Goal: Information Seeking & Learning: Learn about a topic

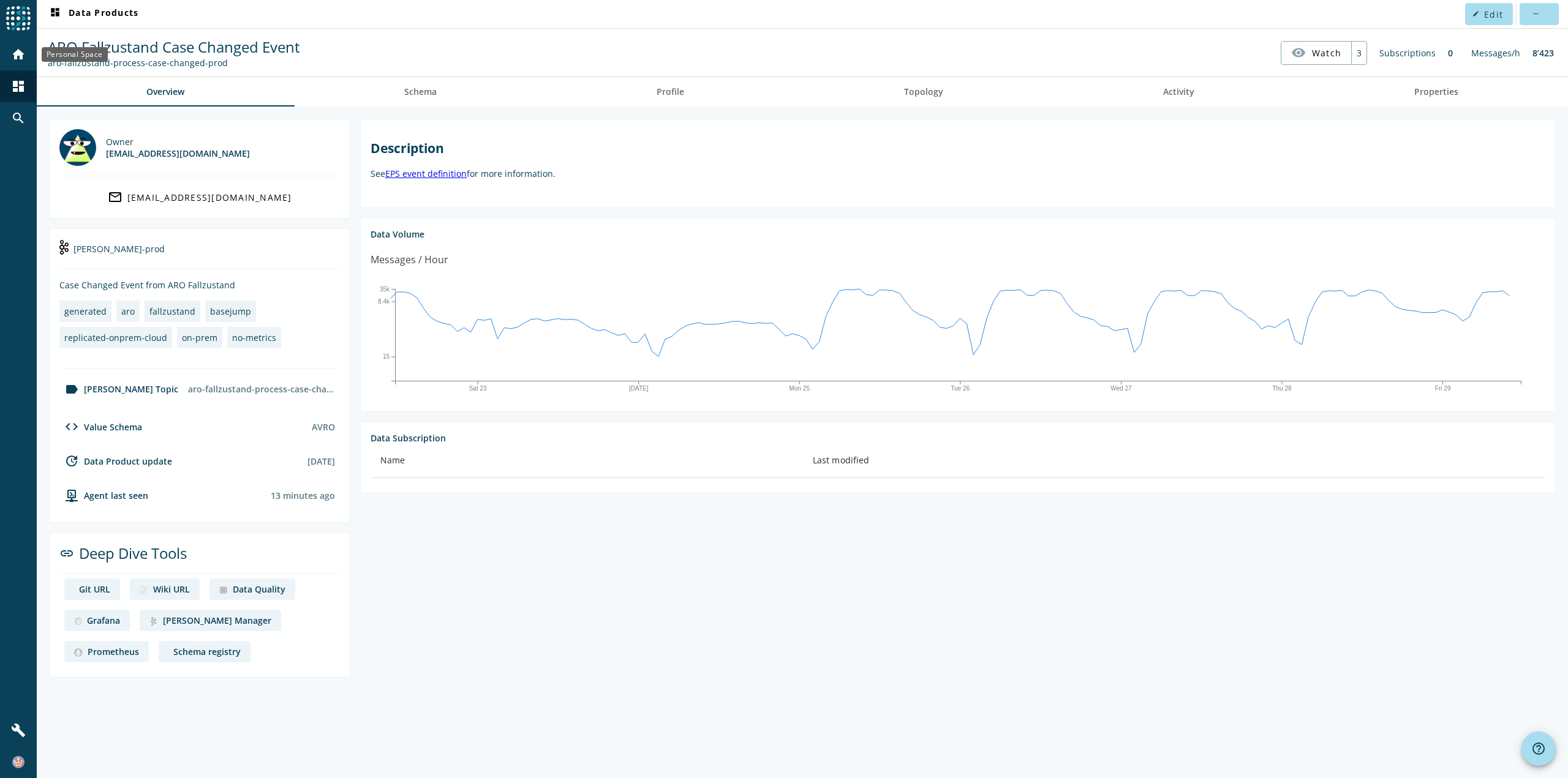
click at [14, 55] on mat-icon "home" at bounding box center [18, 55] width 14 height 14
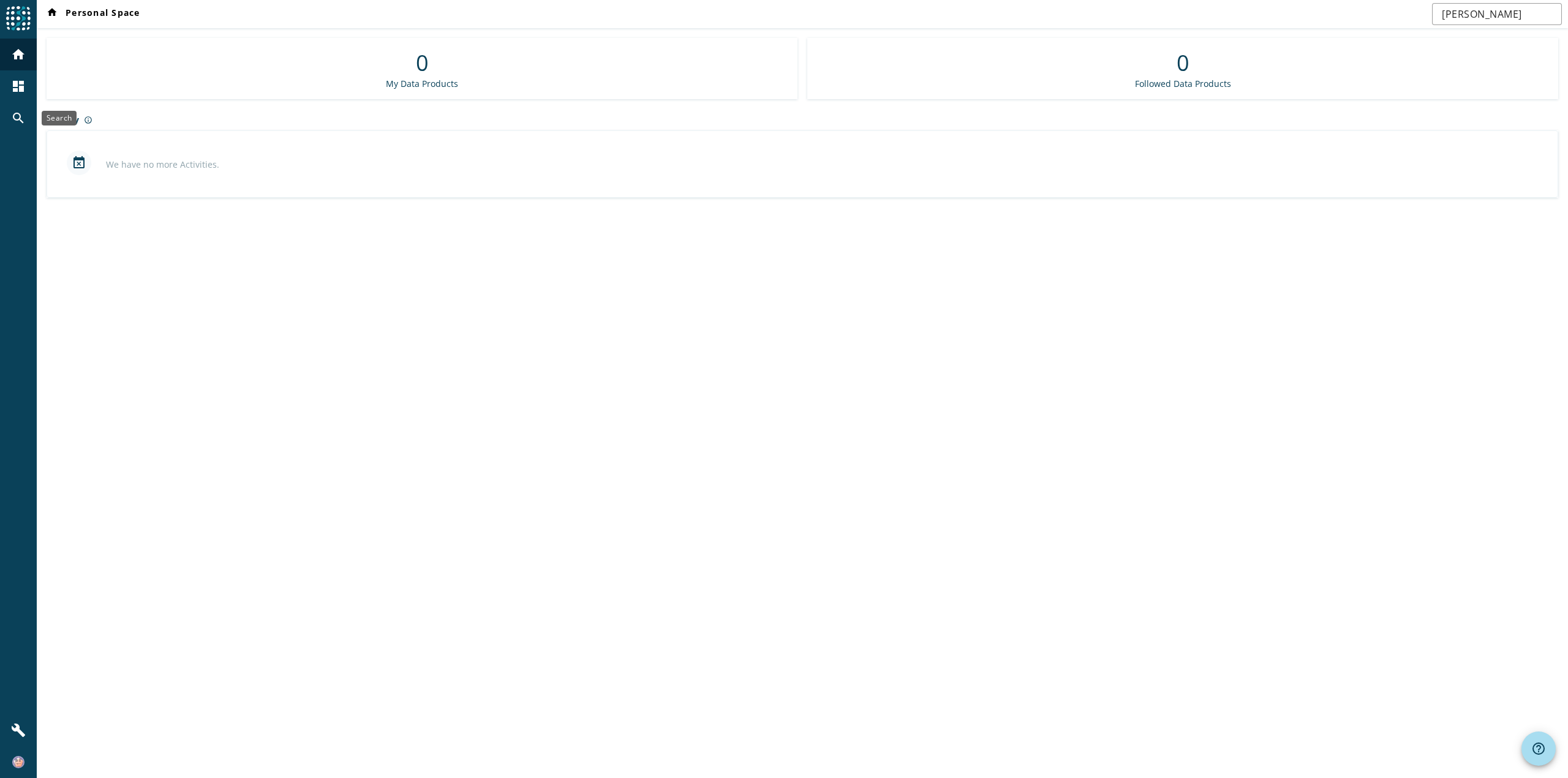
click at [18, 118] on mat-icon "search" at bounding box center [18, 118] width 14 height 14
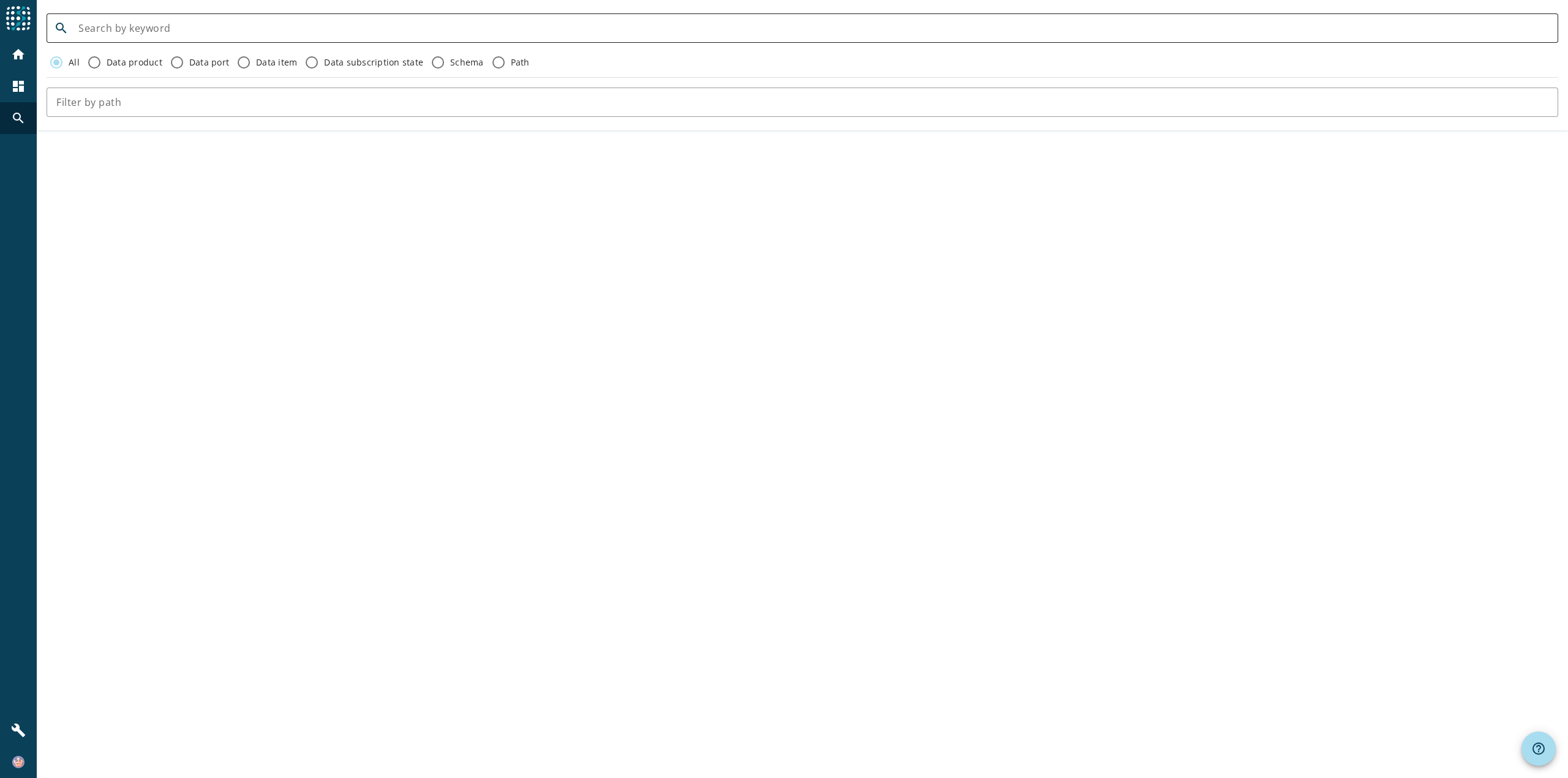
click at [197, 32] on input at bounding box center [813, 28] width 1470 height 14
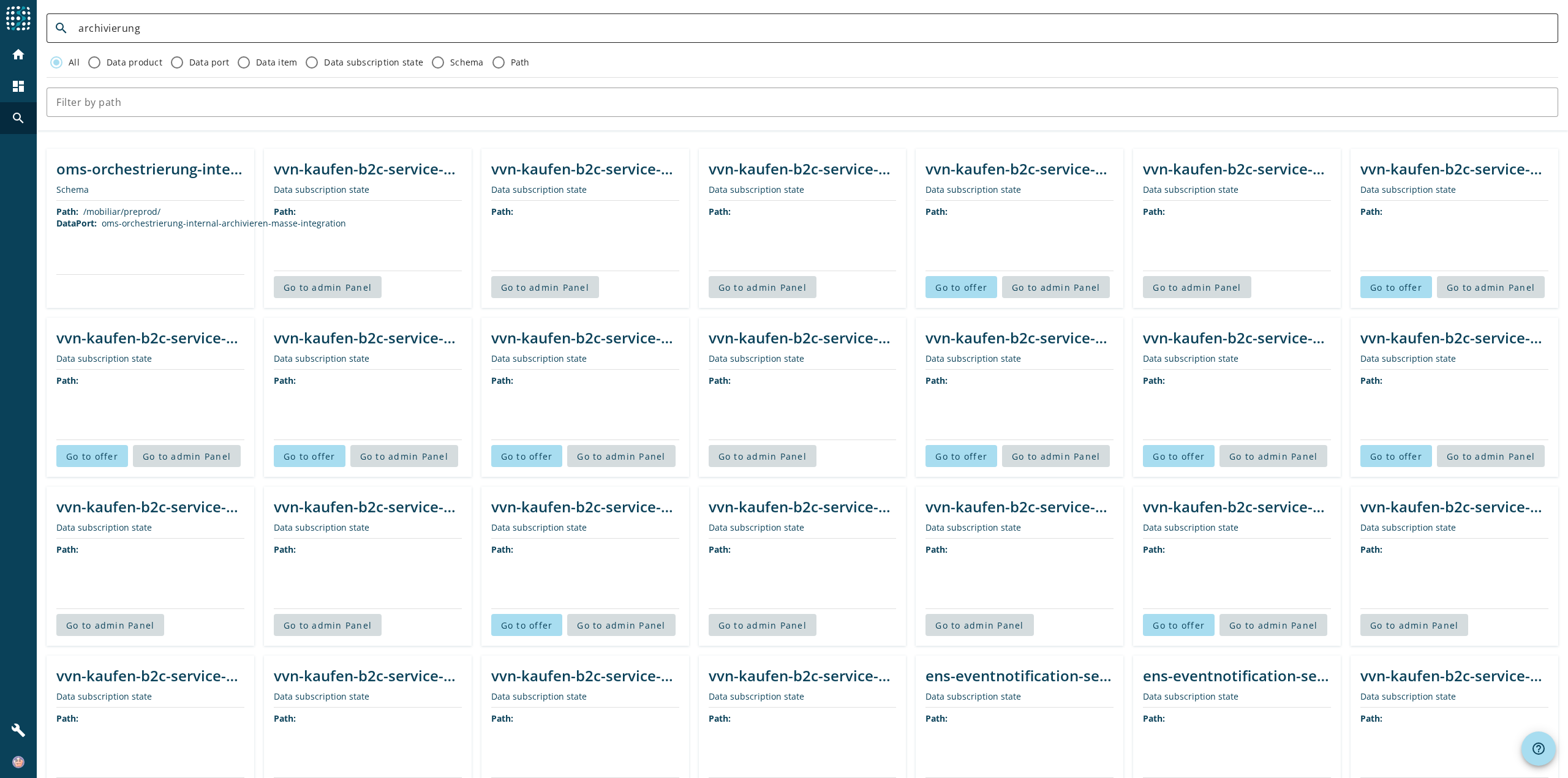
drag, startPoint x: 220, startPoint y: 38, endPoint x: 55, endPoint y: 35, distance: 165.0
click at [55, 35] on div "search archivierung" at bounding box center [797, 28] width 1502 height 30
paste input "oms-orchestrierung-korrespondenz"
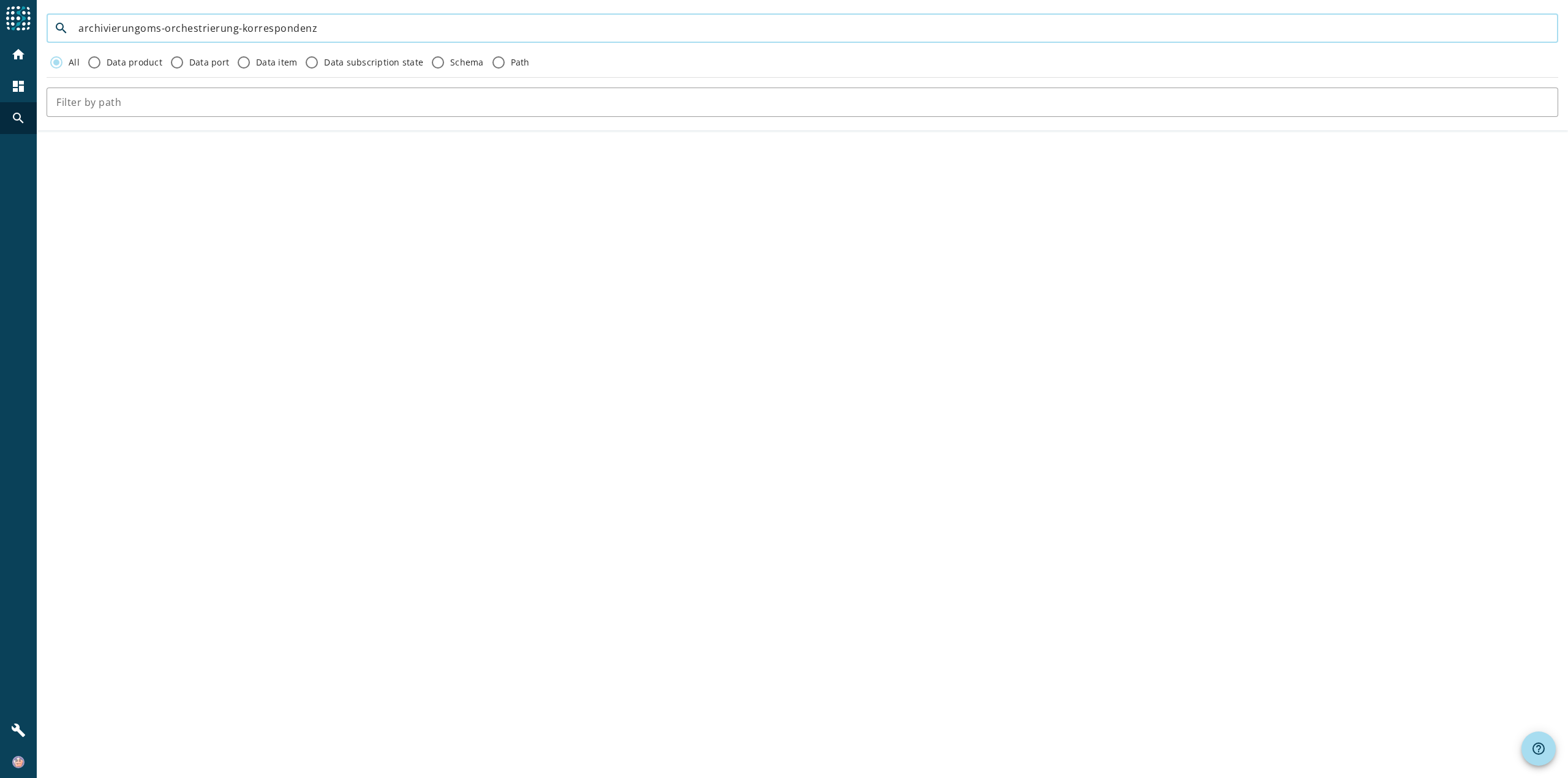
drag, startPoint x: 138, startPoint y: 29, endPoint x: -60, endPoint y: 16, distance: 198.4
click at [0, 16] on html "menu Agoora home dashboard search build search archivierungoms-orchestrierung-k…" at bounding box center [784, 389] width 1568 height 778
click at [336, 25] on input "oms-orchestrierung-korrespondenz" at bounding box center [813, 28] width 1470 height 14
click at [342, 263] on div "search oms-orchestrierung-korrespondenz All Data product Data port Data item Da…" at bounding box center [802, 389] width 1531 height 778
drag, startPoint x: 261, startPoint y: 26, endPoint x: 48, endPoint y: 22, distance: 213.0
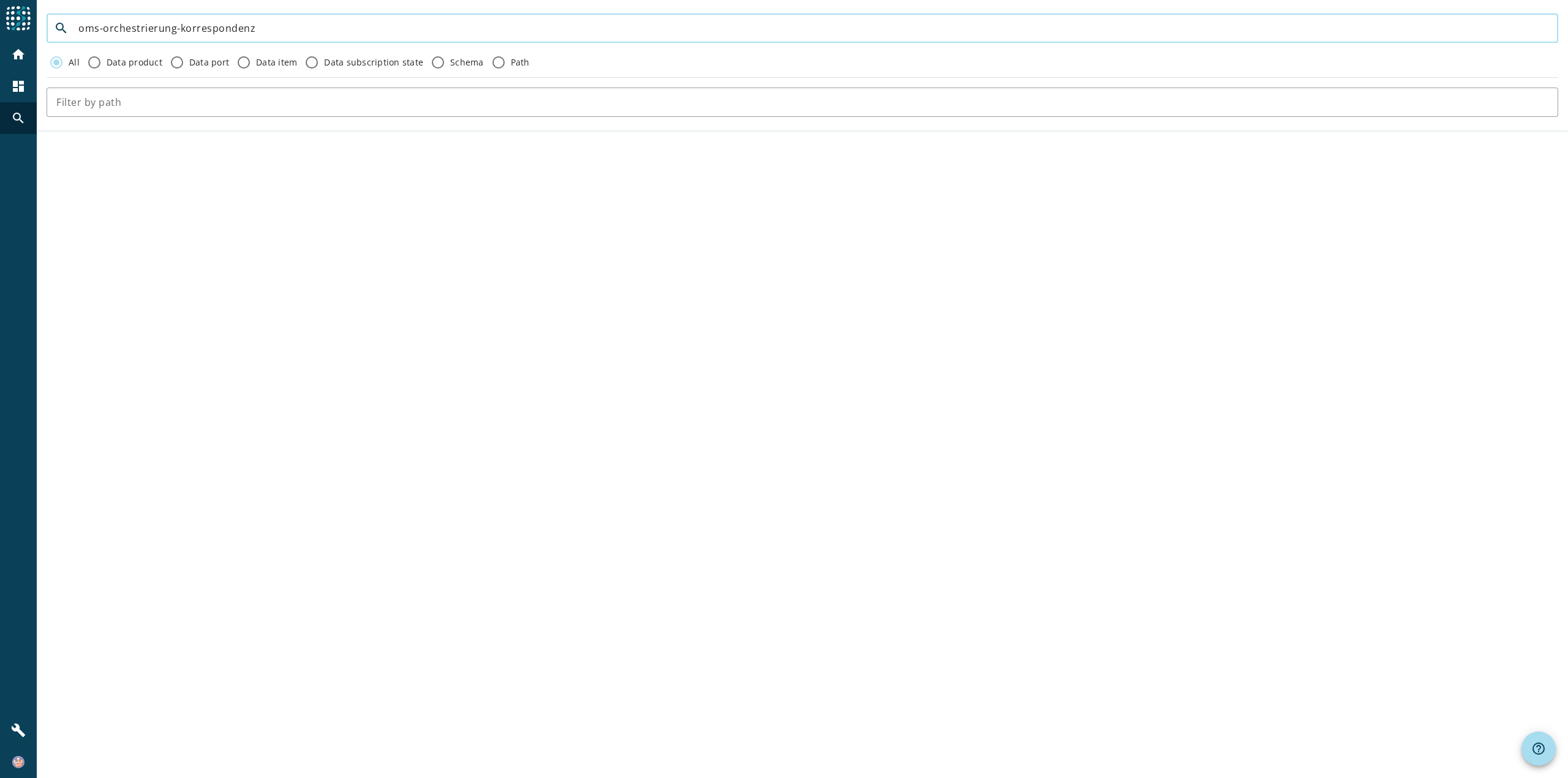
click at [48, 22] on div "search oms-orchestrierung-korrespondenz" at bounding box center [797, 28] width 1502 height 30
type input "korrespondenz"
click at [18, 112] on mat-icon "search" at bounding box center [18, 118] width 14 height 14
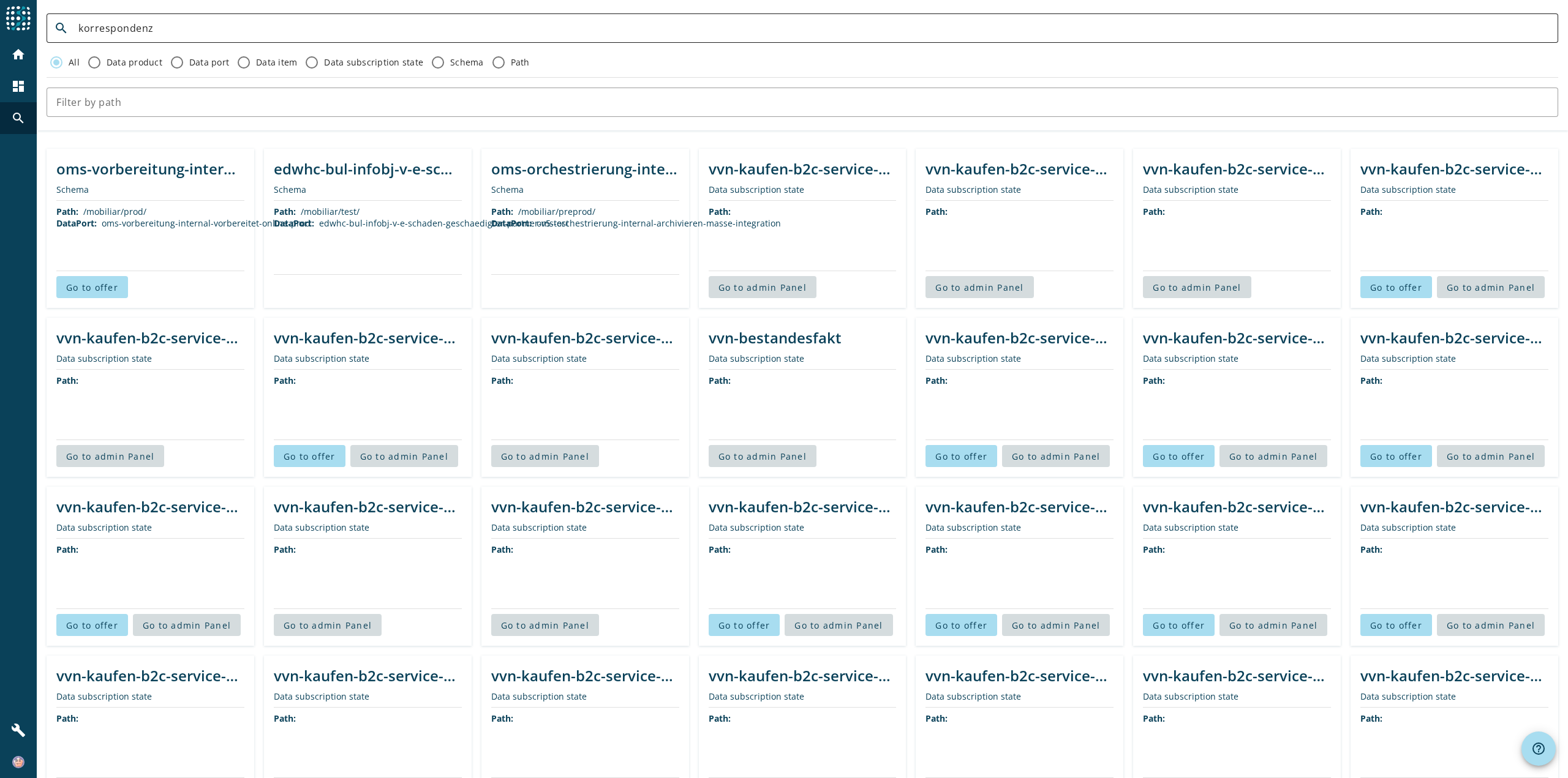
click at [202, 32] on input "korrespondenz" at bounding box center [813, 28] width 1470 height 14
click at [169, 249] on div "Path: /mobiliar/prod/ DataPort: oms-vorbereitung-internal-vorbereitet-online-pr…" at bounding box center [151, 236] width 188 height 70
click at [124, 201] on div "Path: /mobiliar/prod/ DataPort: oms-vorbereitung-internal-vorbereitet-online-pr…" at bounding box center [151, 236] width 188 height 70
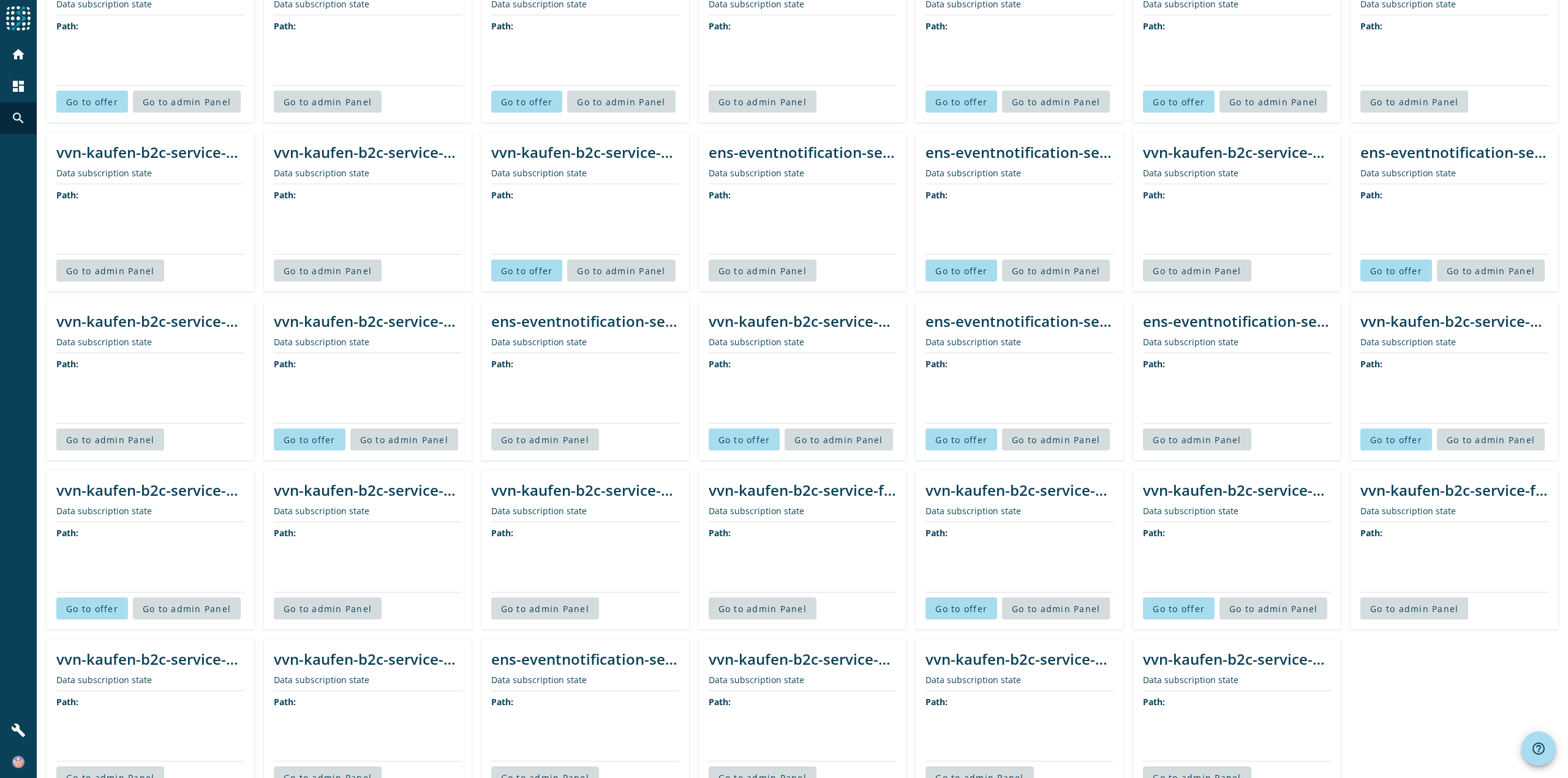
scroll to position [1622, 0]
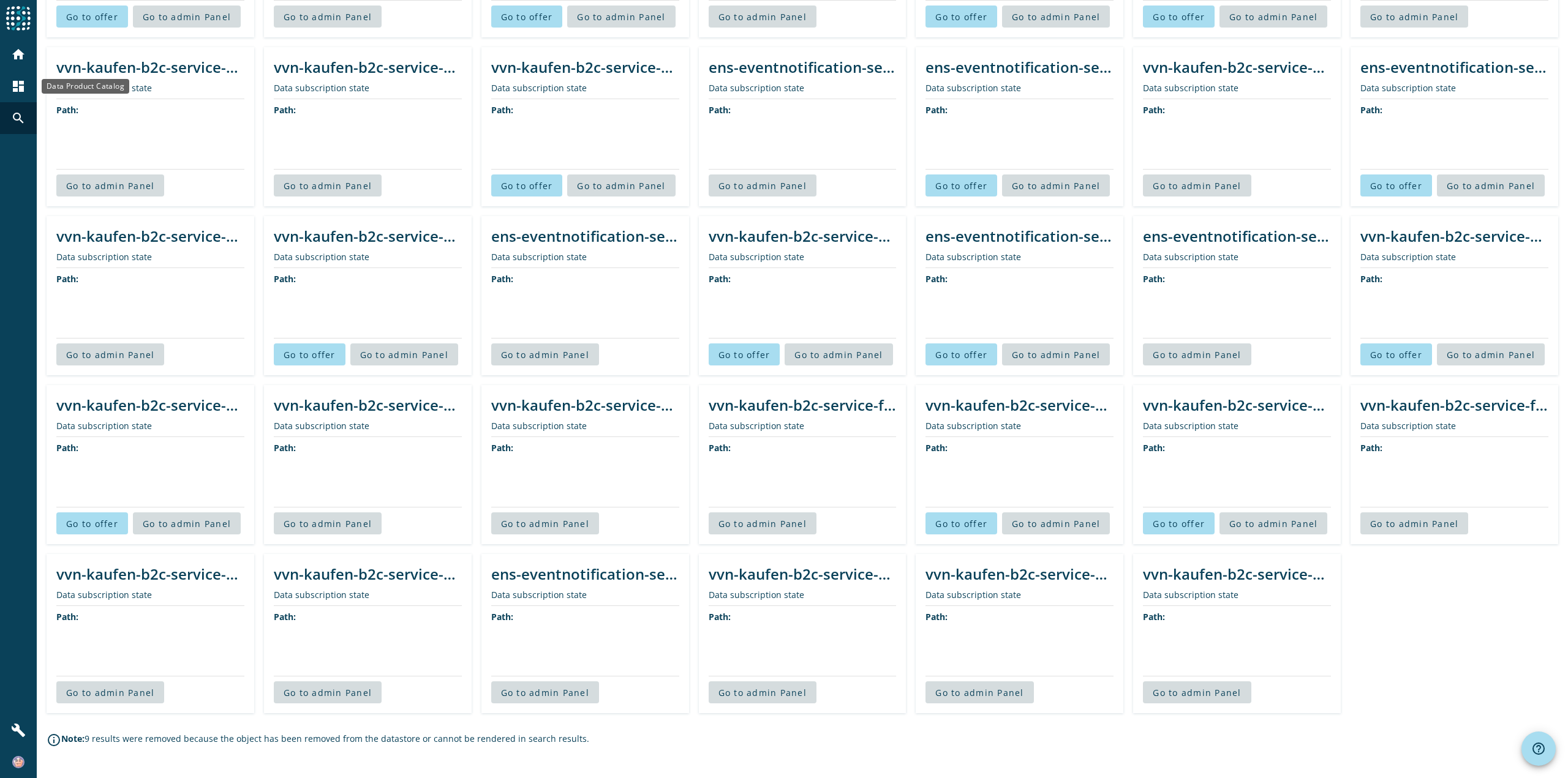
click at [17, 83] on mat-icon "dashboard" at bounding box center [18, 86] width 14 height 14
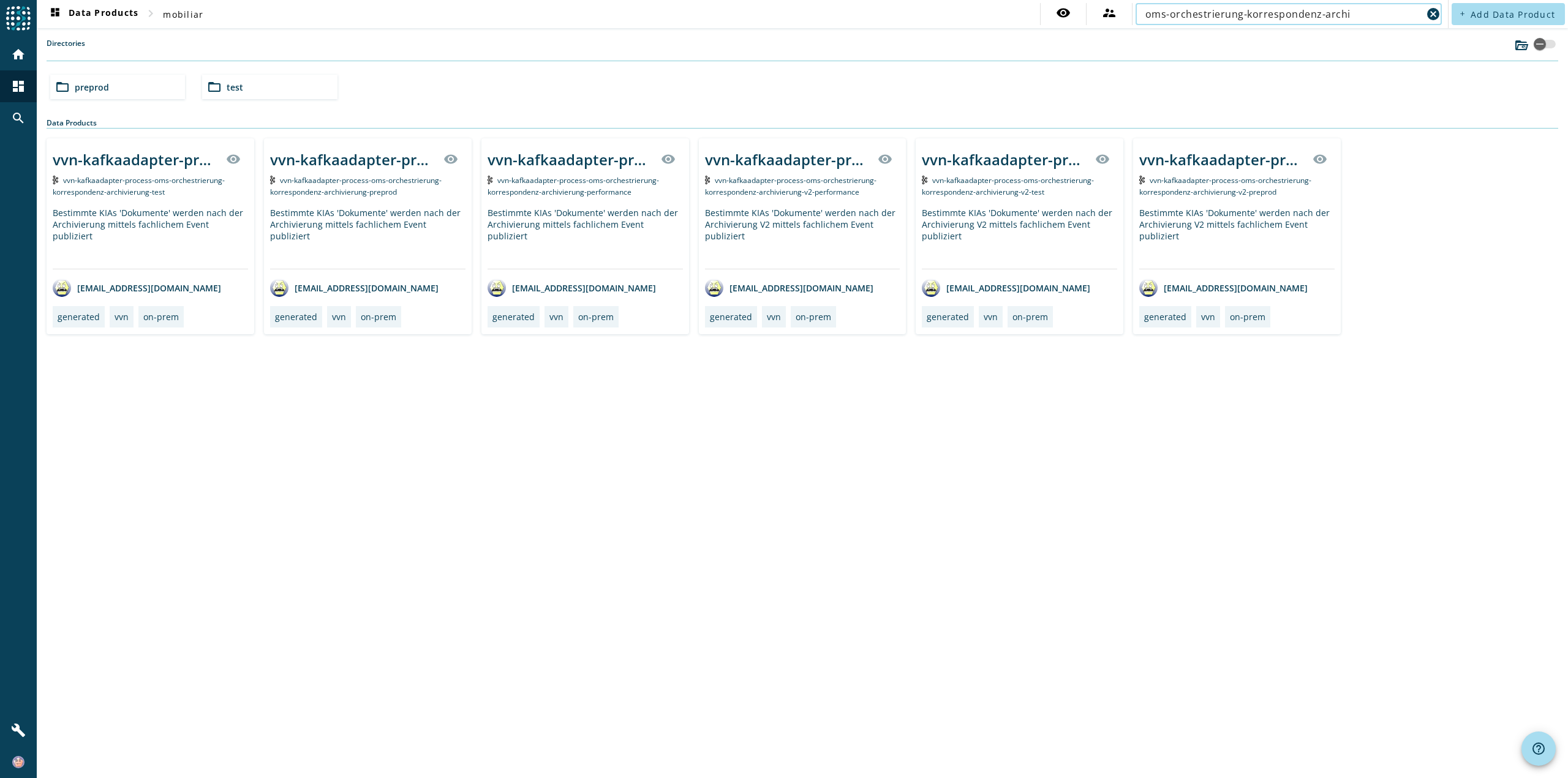
type input "oms-orchestrierung-korrespondenz-archi"
click at [348, 199] on div "vvn-kafkaadapter-process-oms-orchestrierung-korrespondenz-archivierung-_stage_ …" at bounding box center [367, 236] width 207 height 196
drag, startPoint x: 1357, startPoint y: 15, endPoint x: 1097, endPoint y: 22, distance: 260.1
click at [1097, 22] on div "visibility supervisor_account oms-orchestrierung-korrespondenz-archi cancel" at bounding box center [1242, 14] width 405 height 22
type input "archivierung"
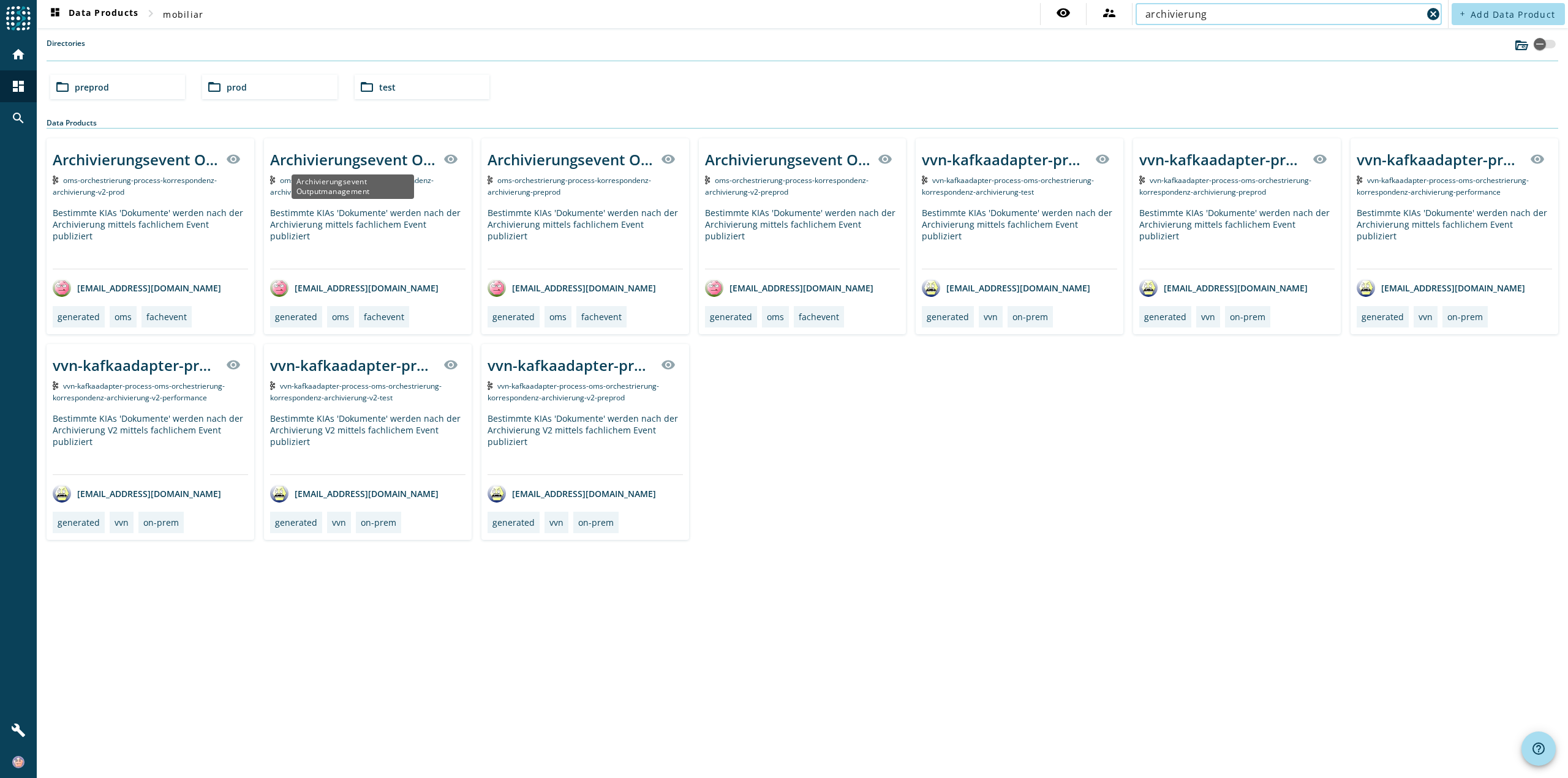
click at [361, 157] on div "Archivierungsevent Outputmanagement" at bounding box center [353, 159] width 166 height 20
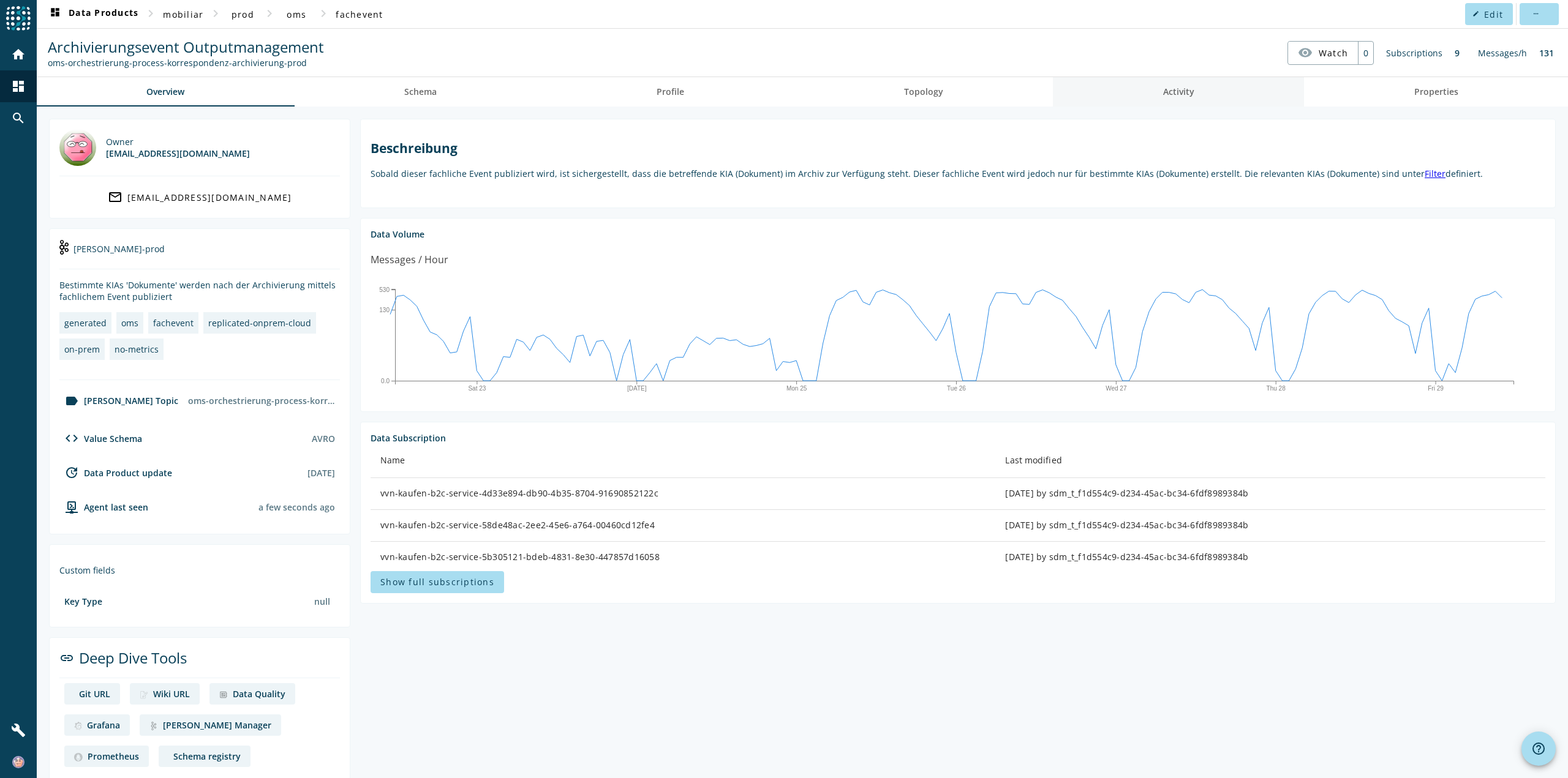
click at [1212, 95] on link "Activity" at bounding box center [1178, 91] width 251 height 30
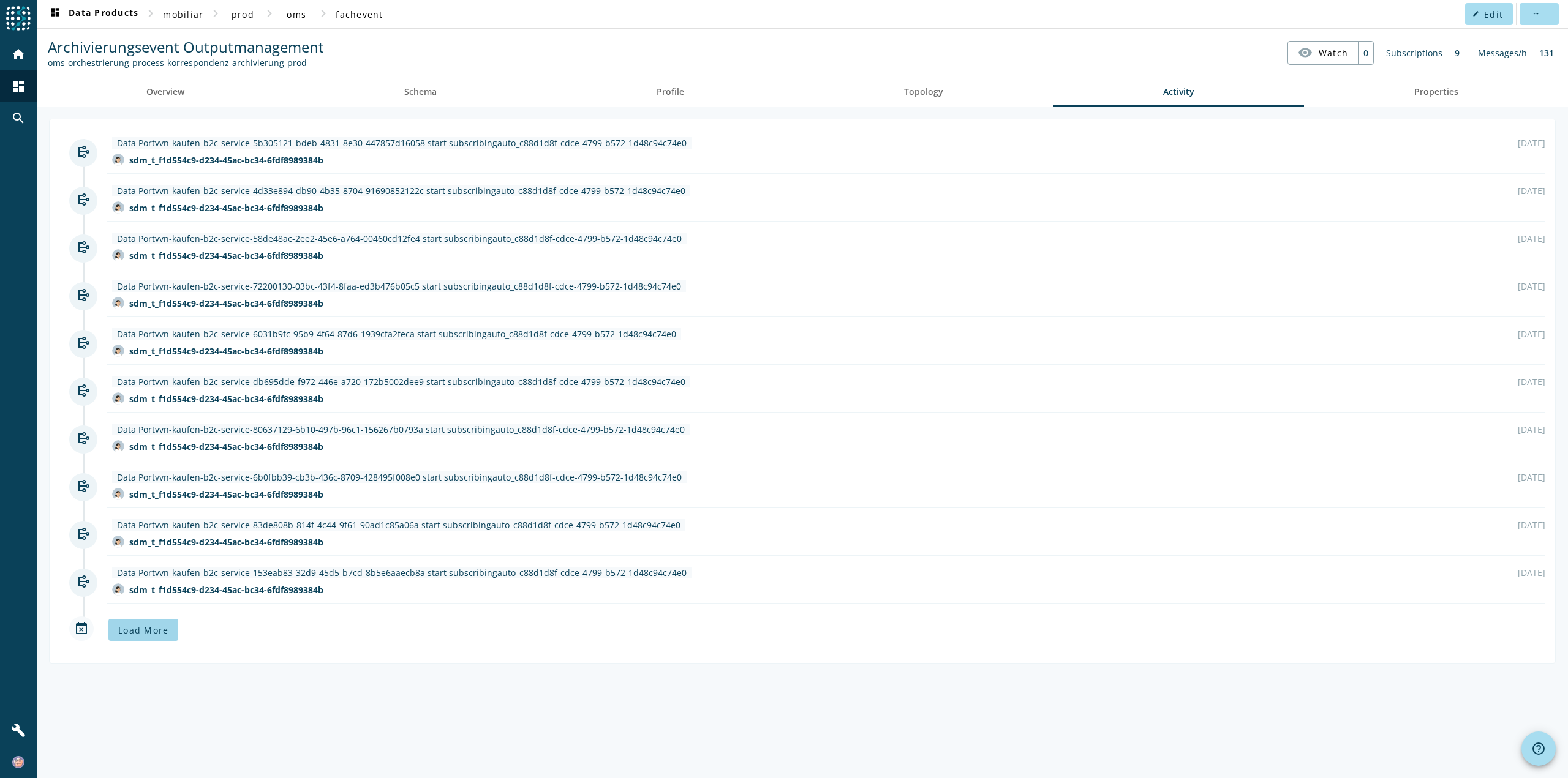
click at [147, 629] on span "Load More" at bounding box center [144, 631] width 50 height 12
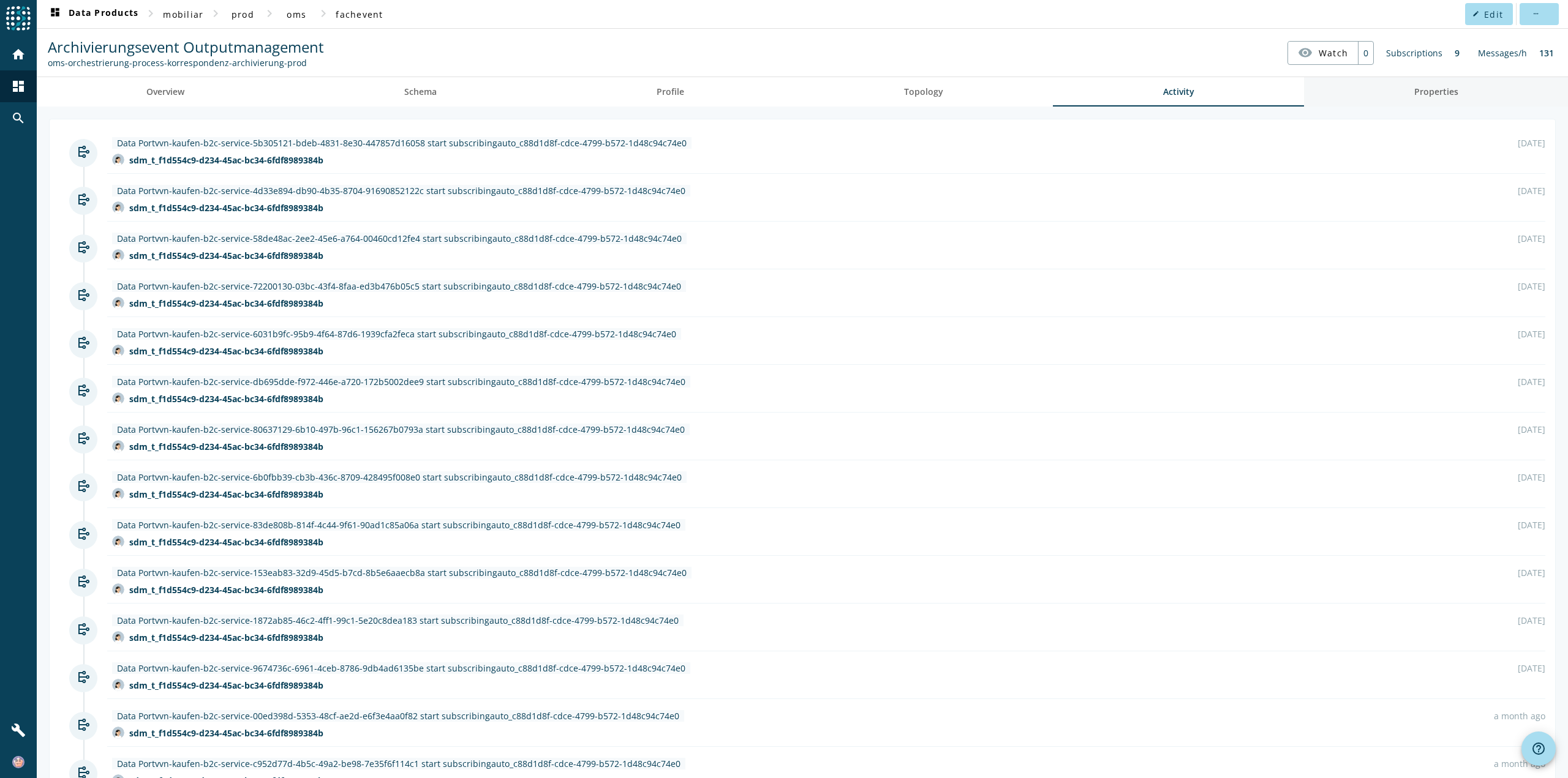
click at [1421, 93] on span "Properties" at bounding box center [1436, 91] width 44 height 9
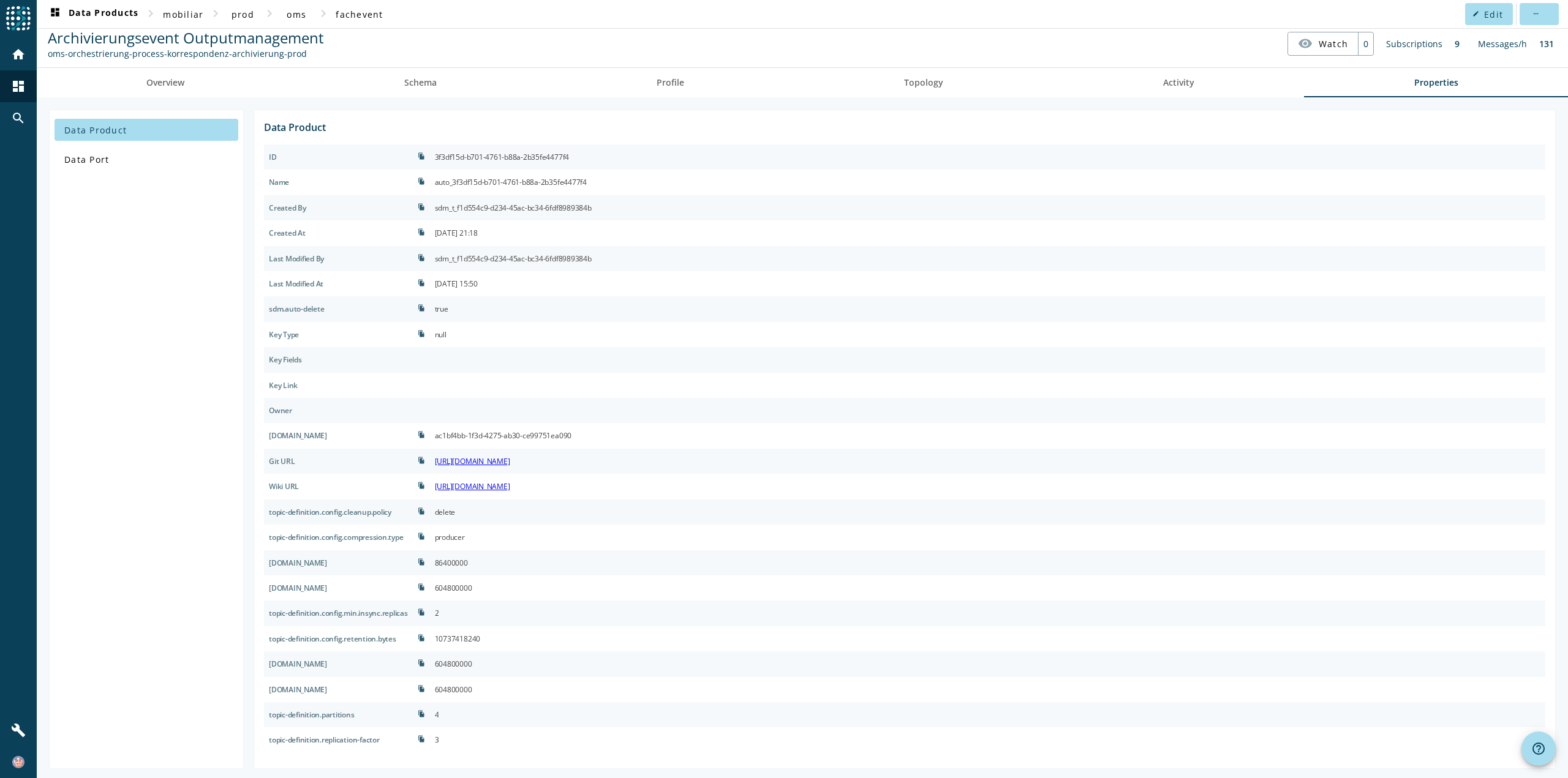
scroll to position [13, 0]
click at [128, 159] on span at bounding box center [146, 156] width 184 height 30
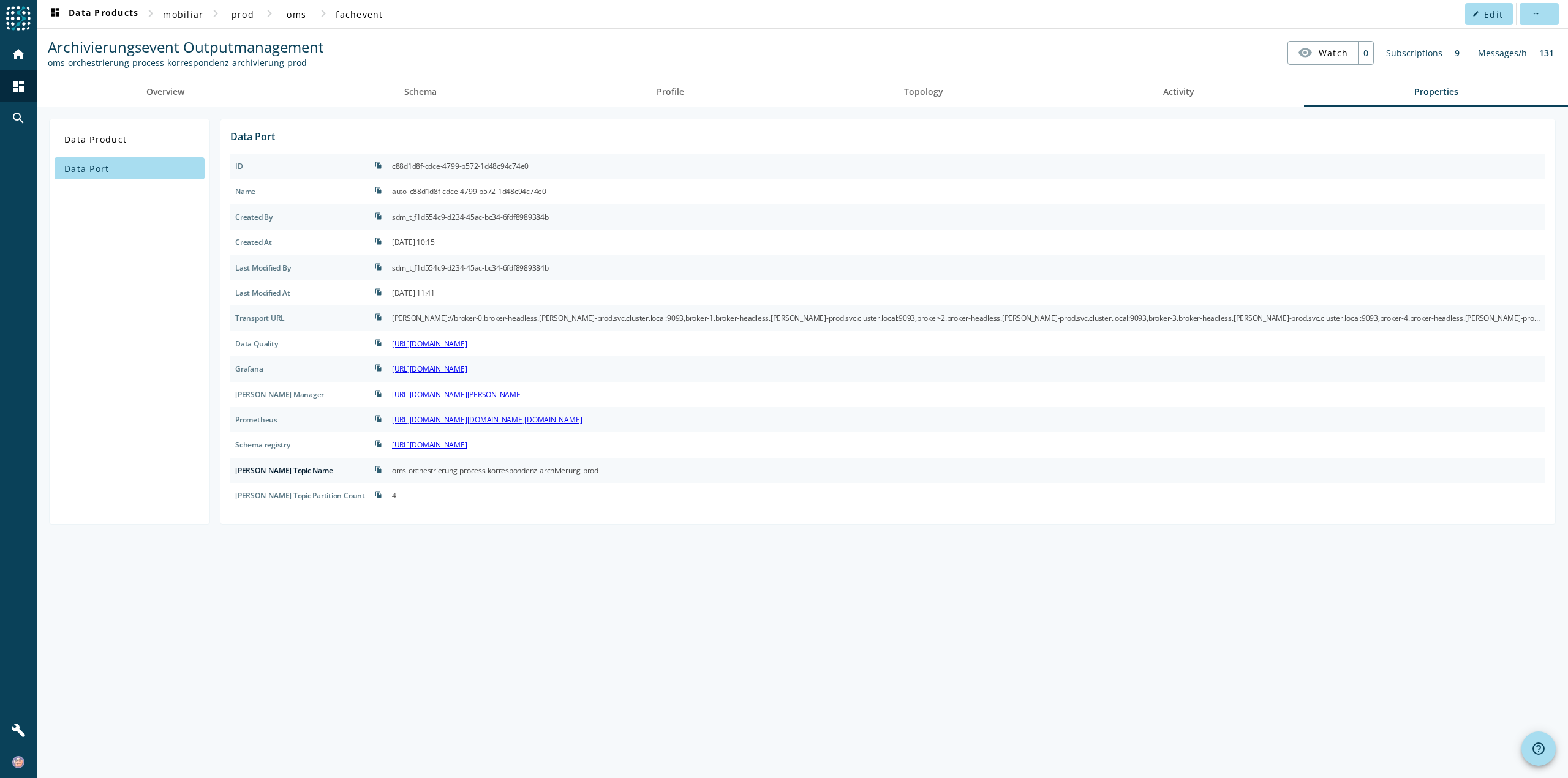
click at [482, 393] on link "[URL][DOMAIN_NAME][PERSON_NAME]" at bounding box center [457, 395] width 131 height 11
click at [434, 342] on link "[URL][DOMAIN_NAME]" at bounding box center [429, 344] width 75 height 11
click at [433, 368] on link "[URL][DOMAIN_NAME]" at bounding box center [429, 369] width 75 height 11
